Goal: Task Accomplishment & Management: Complete application form

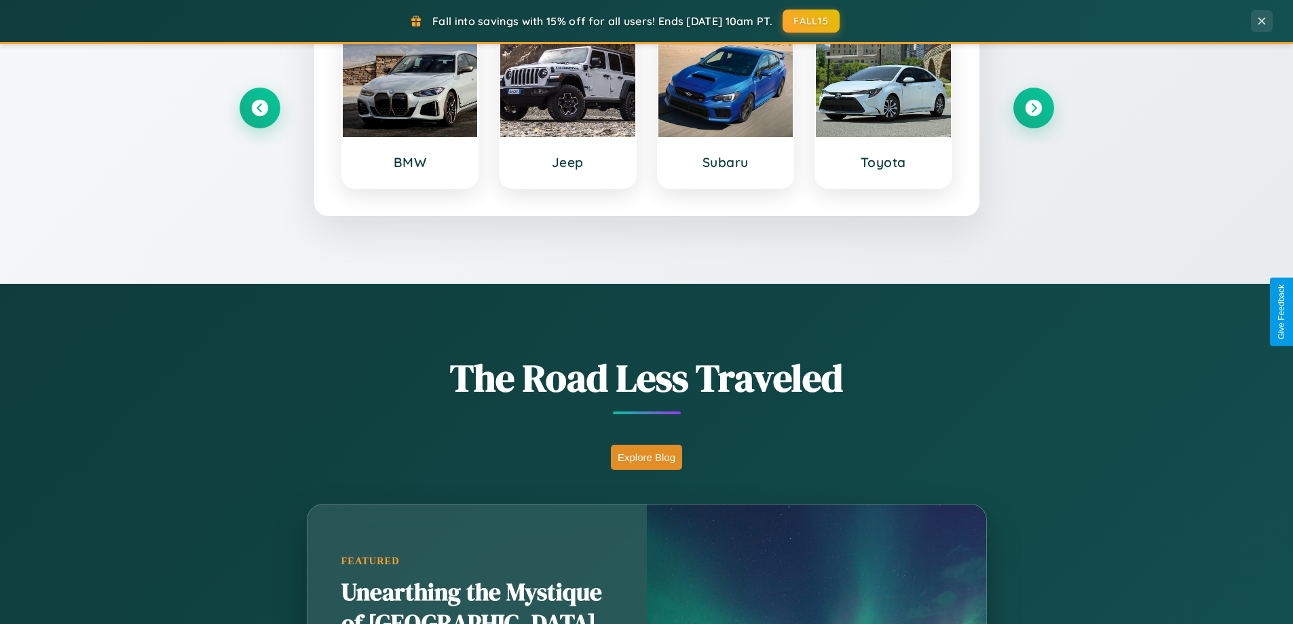
scroll to position [2611, 0]
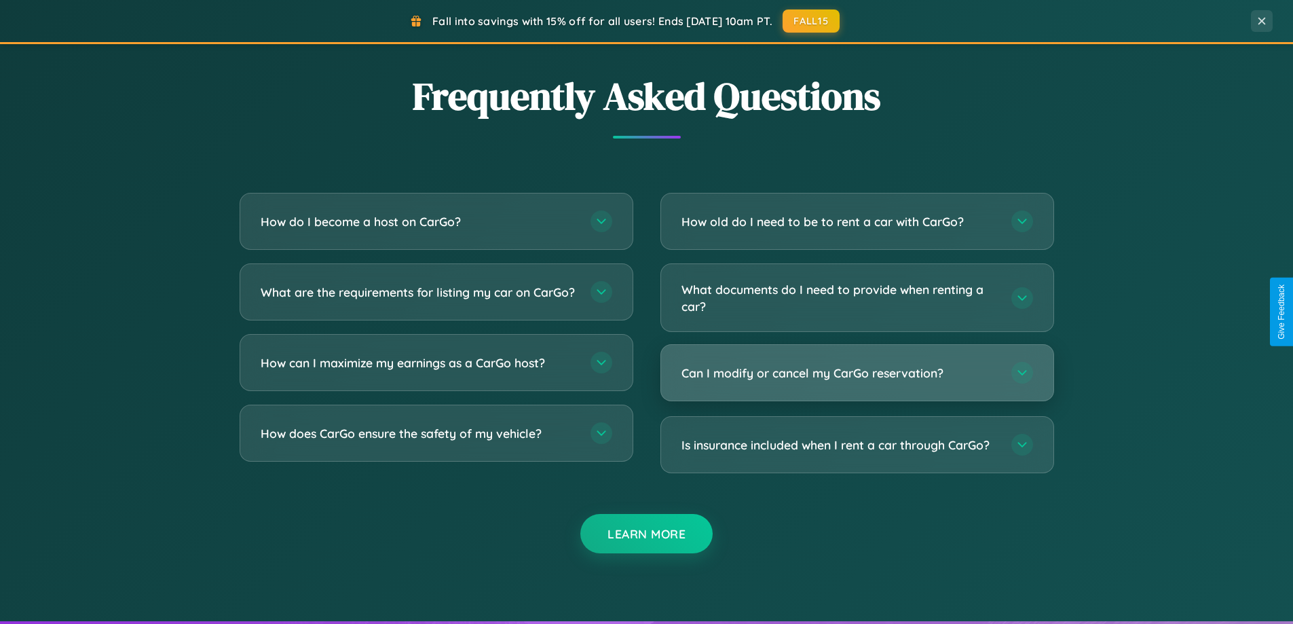
click at [856, 373] on h3 "Can I modify or cancel my CarGo reservation?" at bounding box center [839, 372] width 316 height 17
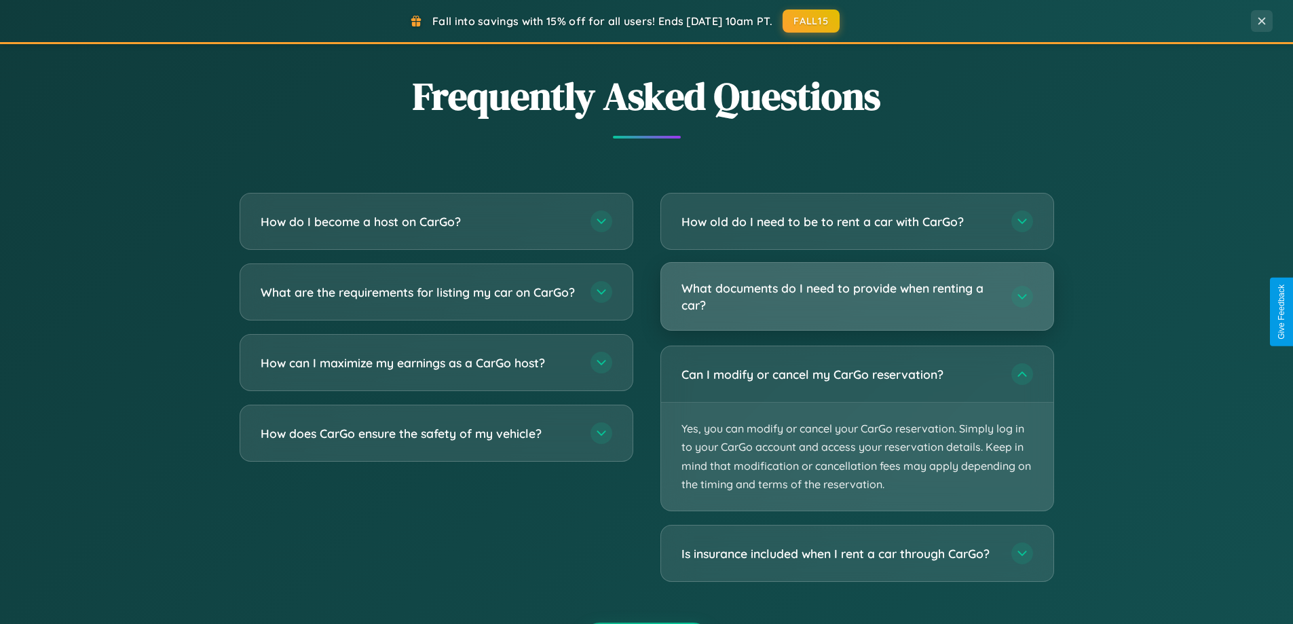
click at [856, 296] on h3 "What documents do I need to provide when renting a car?" at bounding box center [839, 296] width 316 height 33
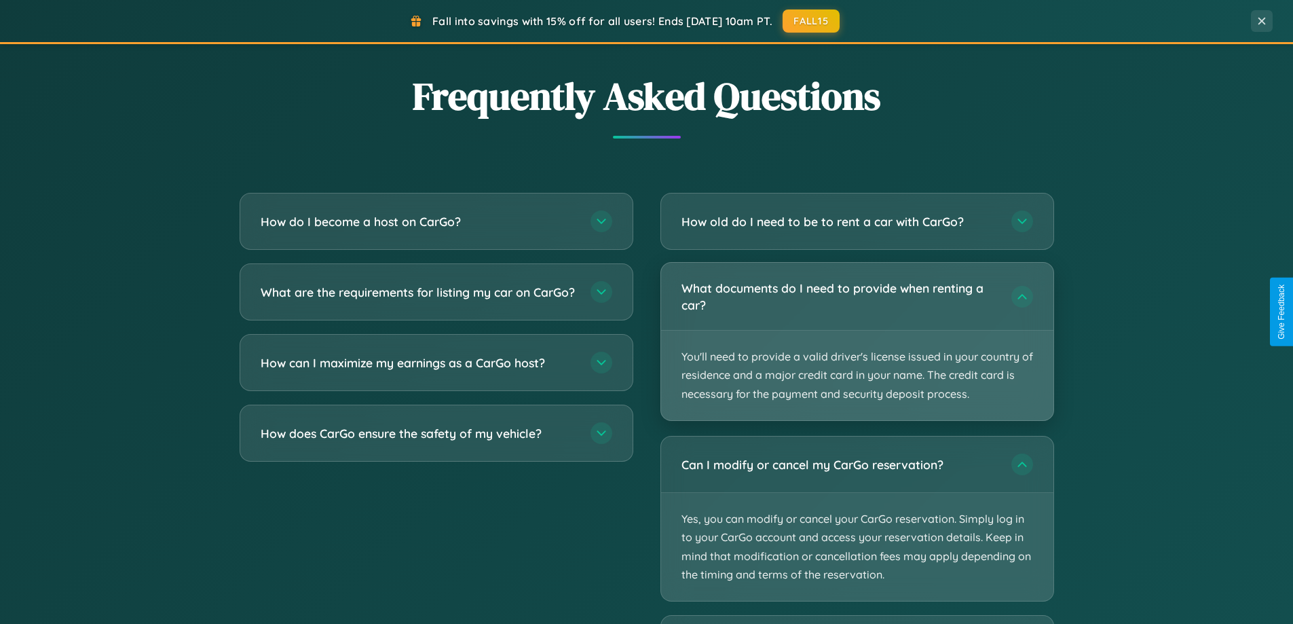
click at [856, 341] on p "You'll need to provide a valid driver's license issued in your country of resid…" at bounding box center [857, 375] width 392 height 90
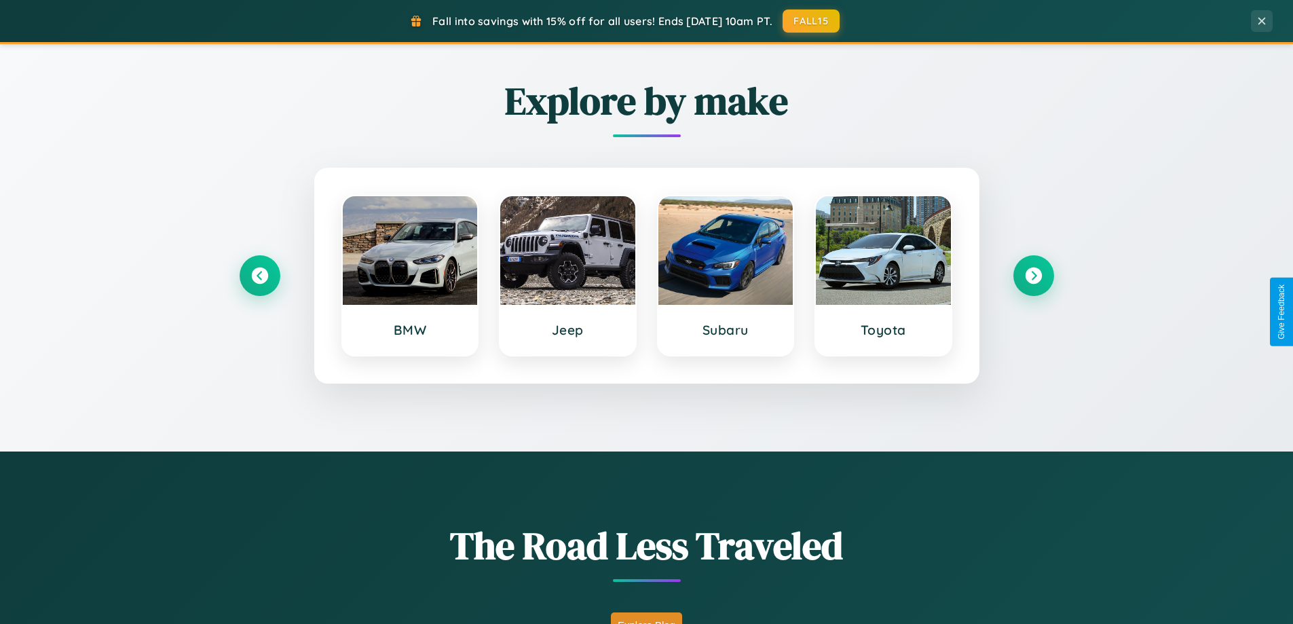
scroll to position [585, 0]
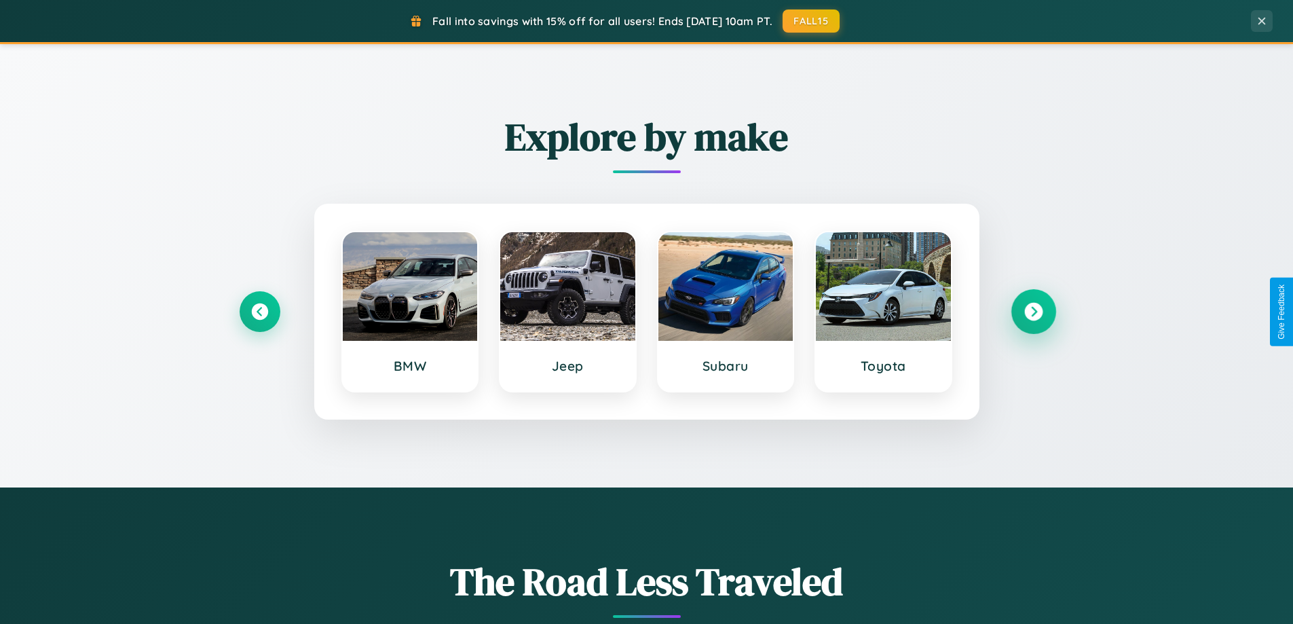
click at [1033, 311] on icon at bounding box center [1033, 312] width 18 height 18
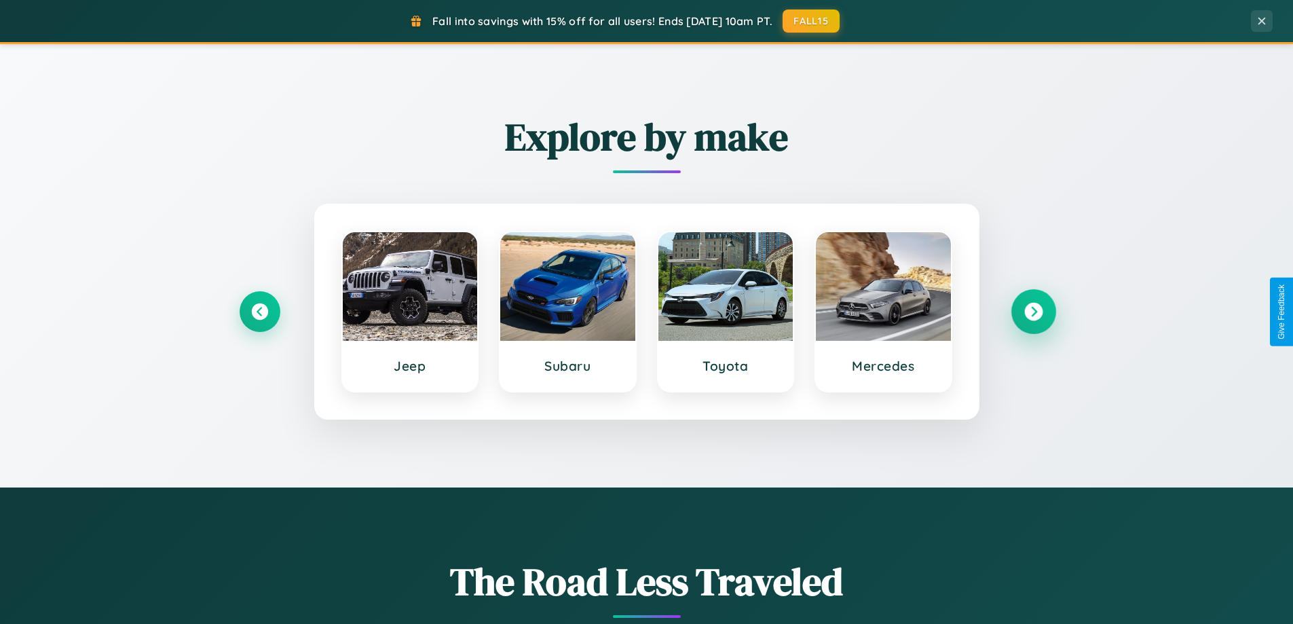
click at [1033, 311] on icon at bounding box center [1033, 312] width 18 height 18
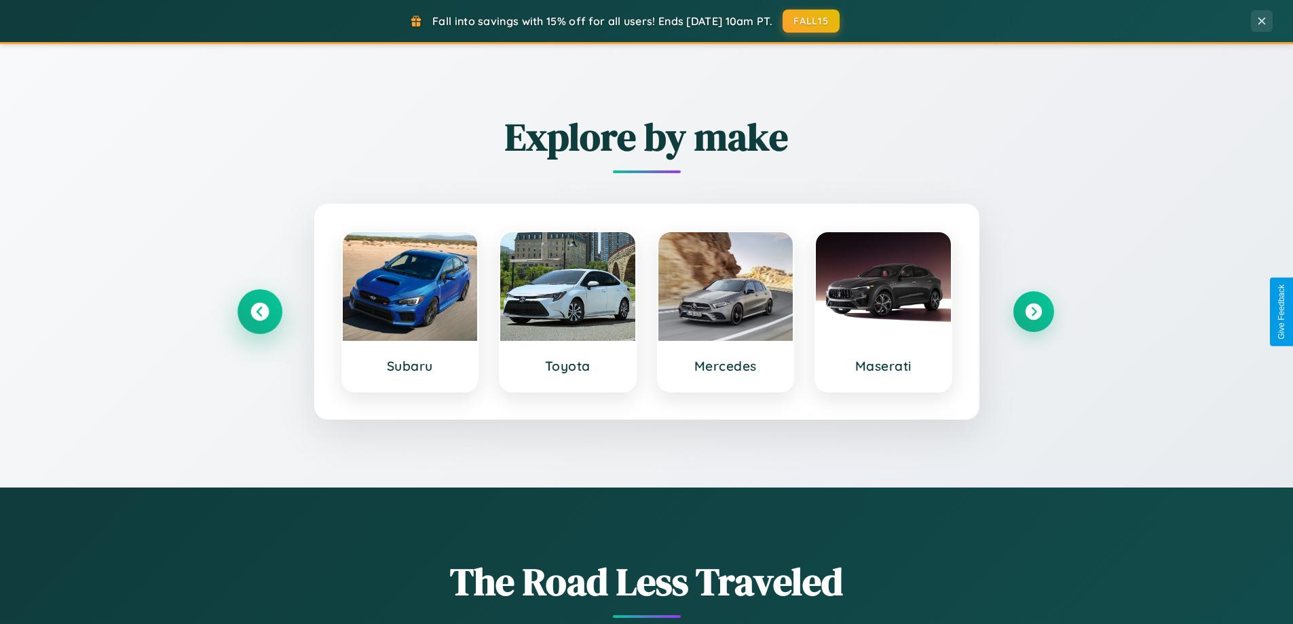
click at [259, 311] on icon at bounding box center [259, 312] width 18 height 18
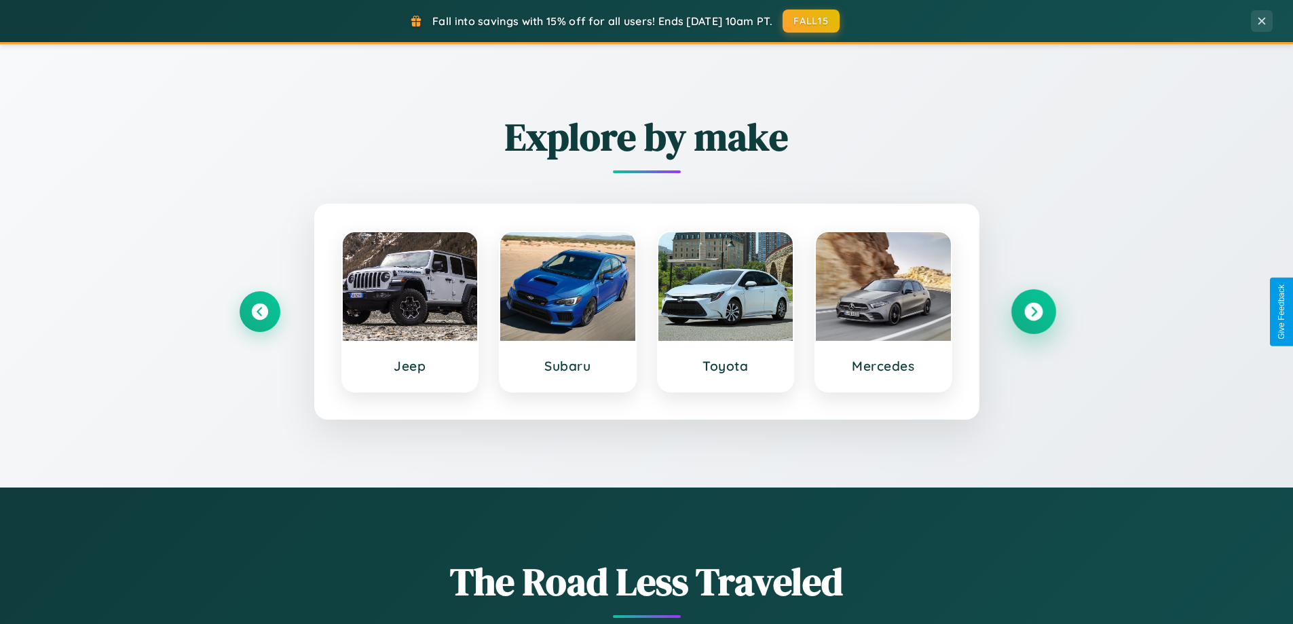
click at [1033, 311] on icon at bounding box center [1033, 312] width 18 height 18
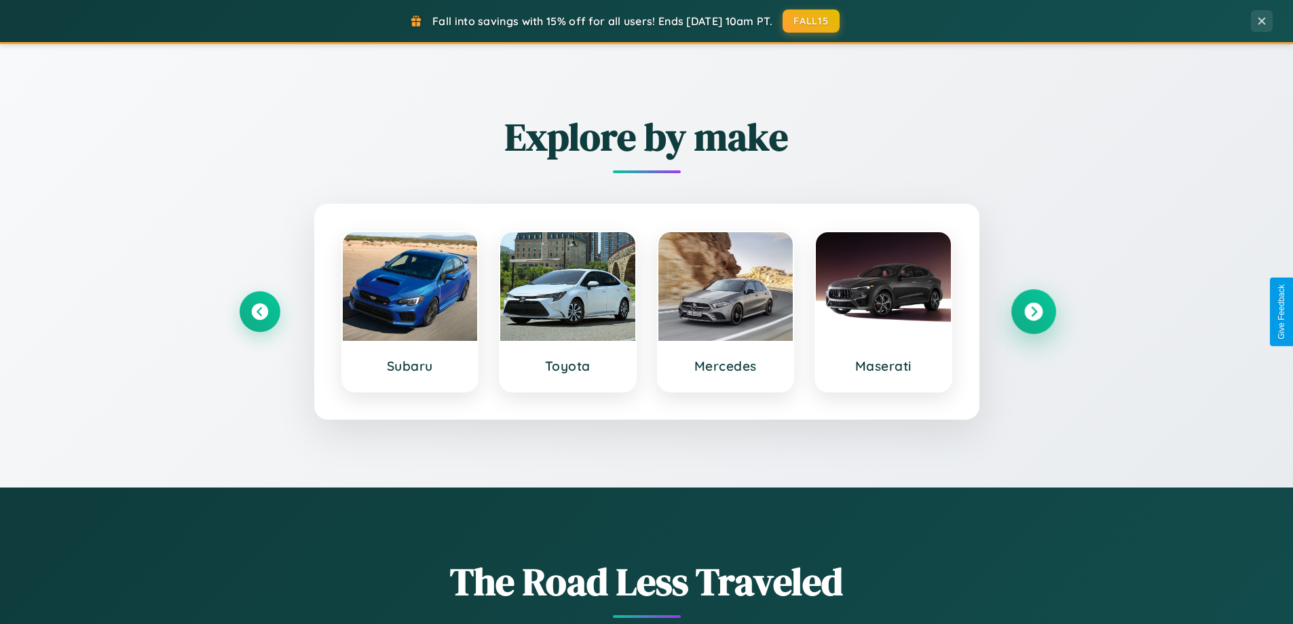
click at [1033, 311] on icon at bounding box center [1033, 312] width 18 height 18
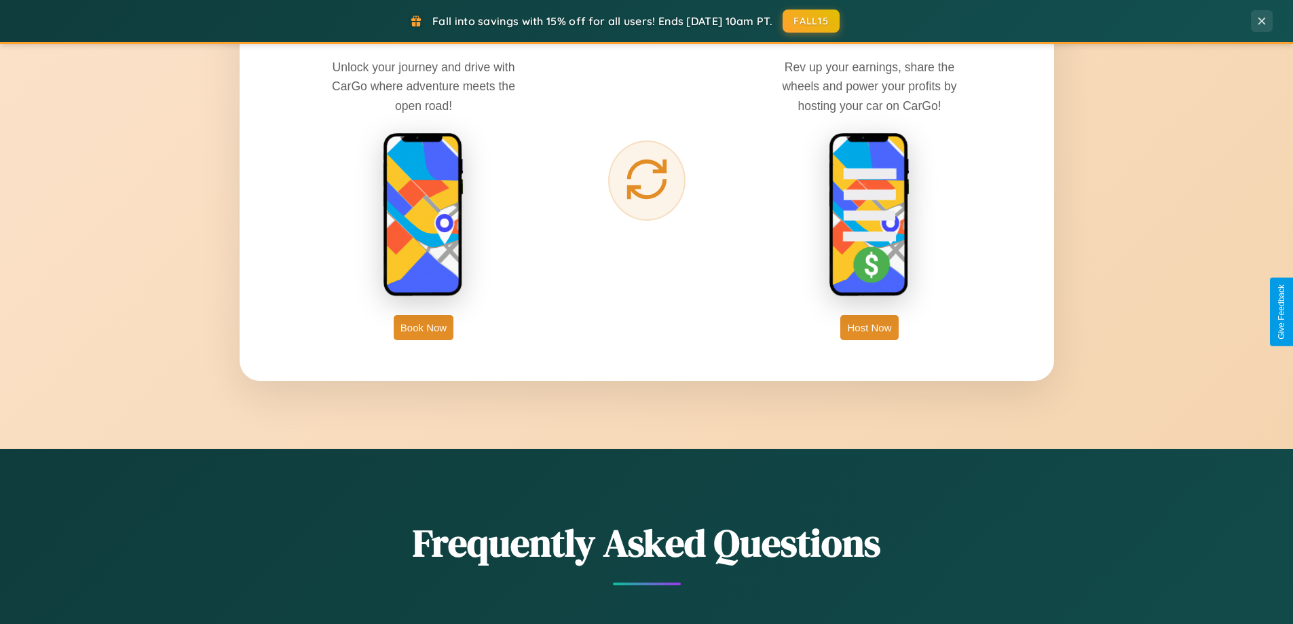
scroll to position [2180, 0]
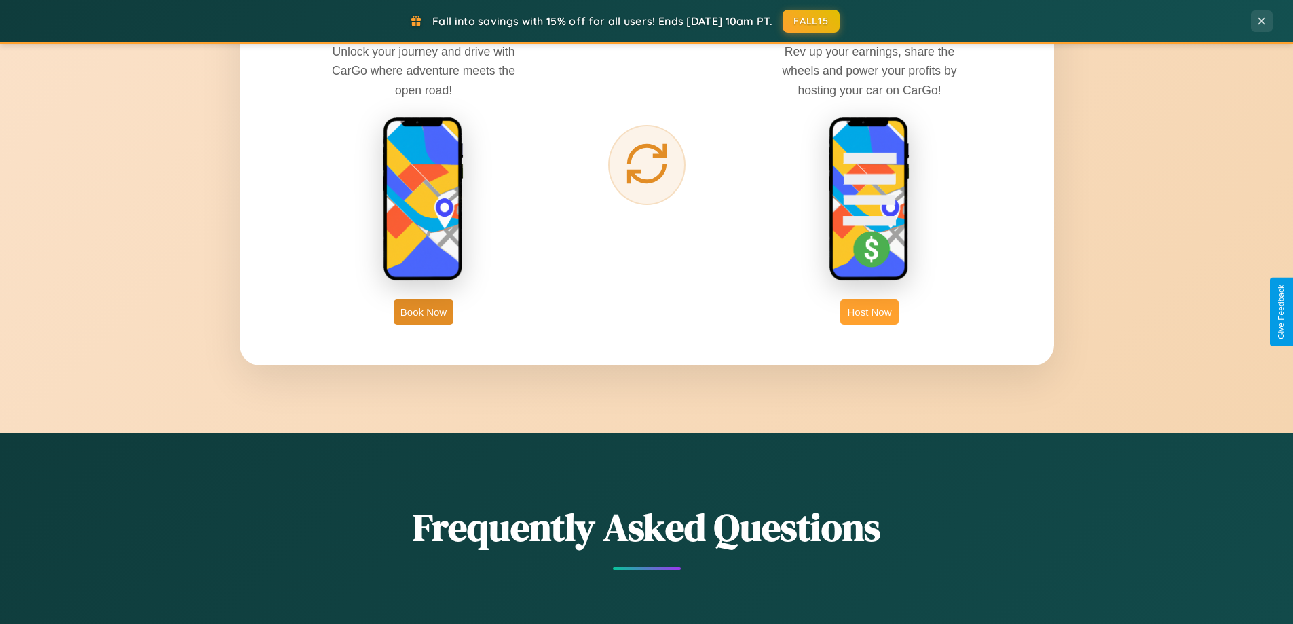
click at [869, 311] on button "Host Now" at bounding box center [869, 311] width 58 height 25
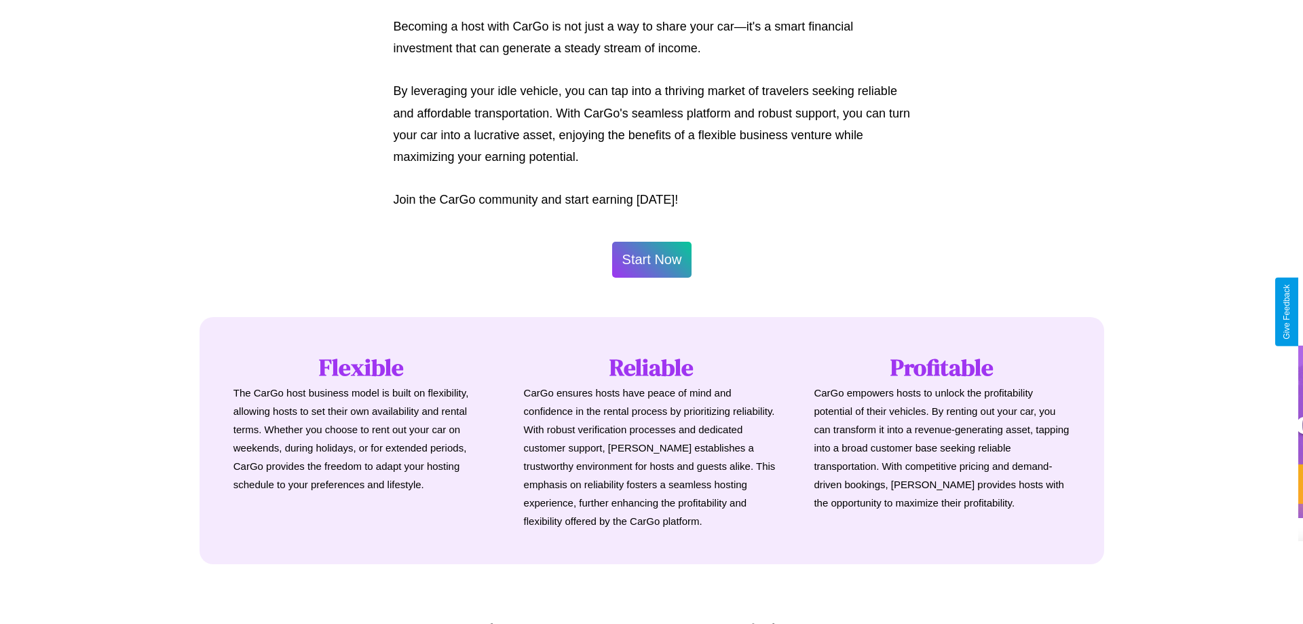
scroll to position [656, 0]
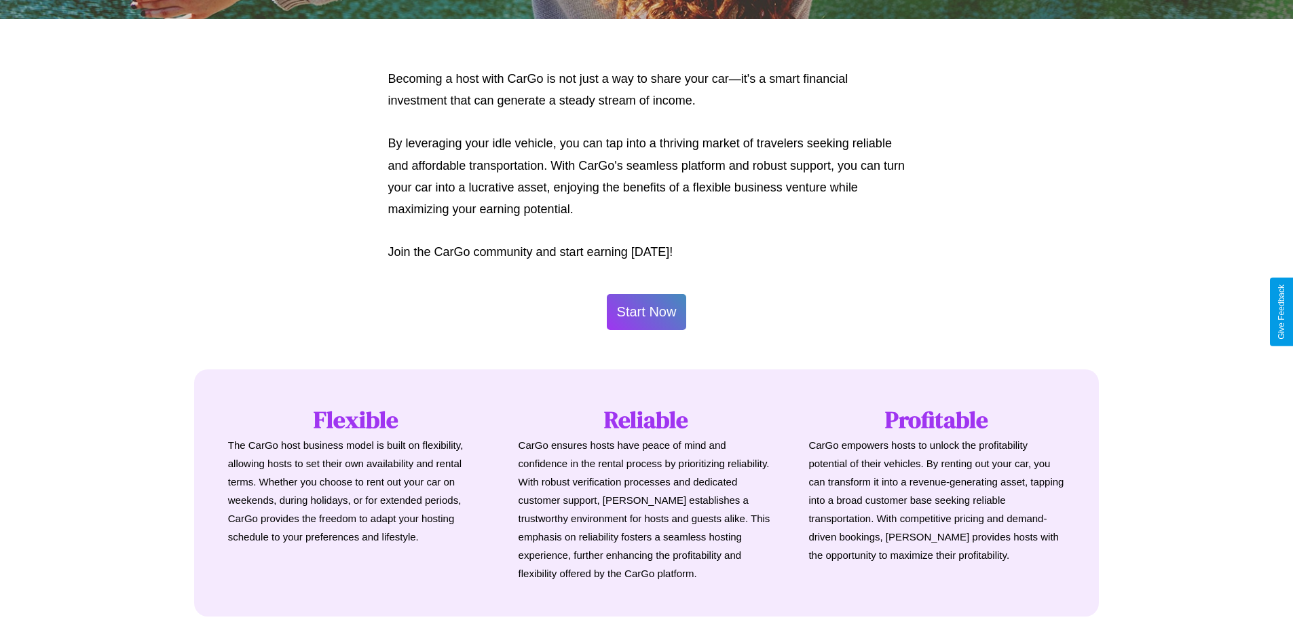
click at [646, 311] on button "Start Now" at bounding box center [647, 312] width 80 height 36
